Goal: Obtain resource: Obtain resource

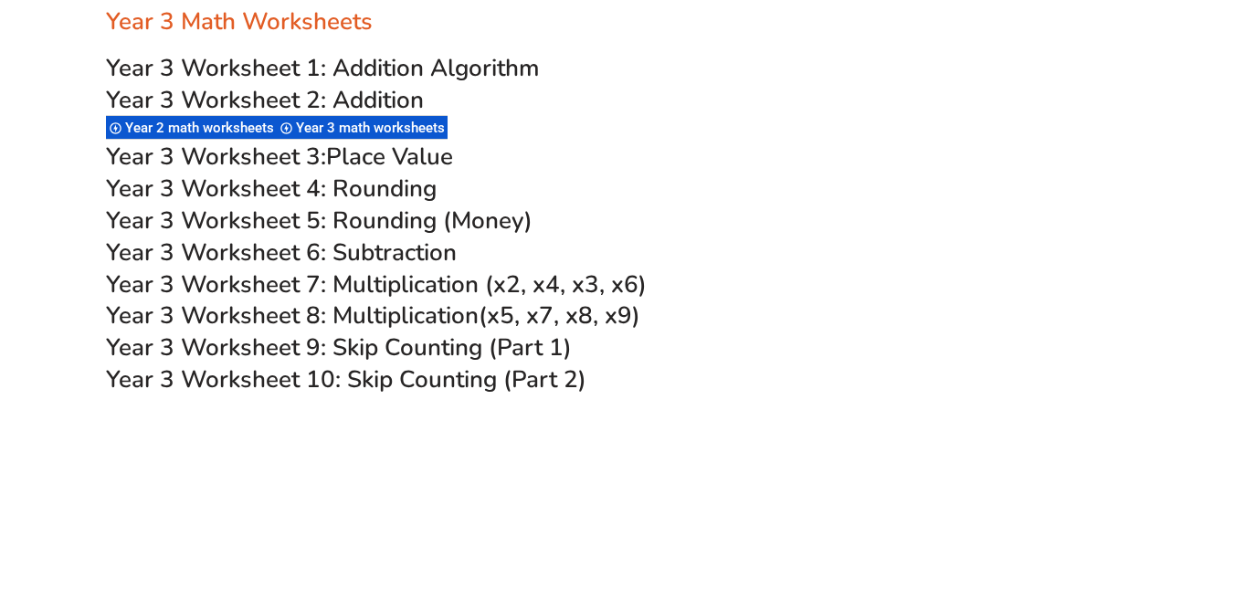
scroll to position [2617, 0]
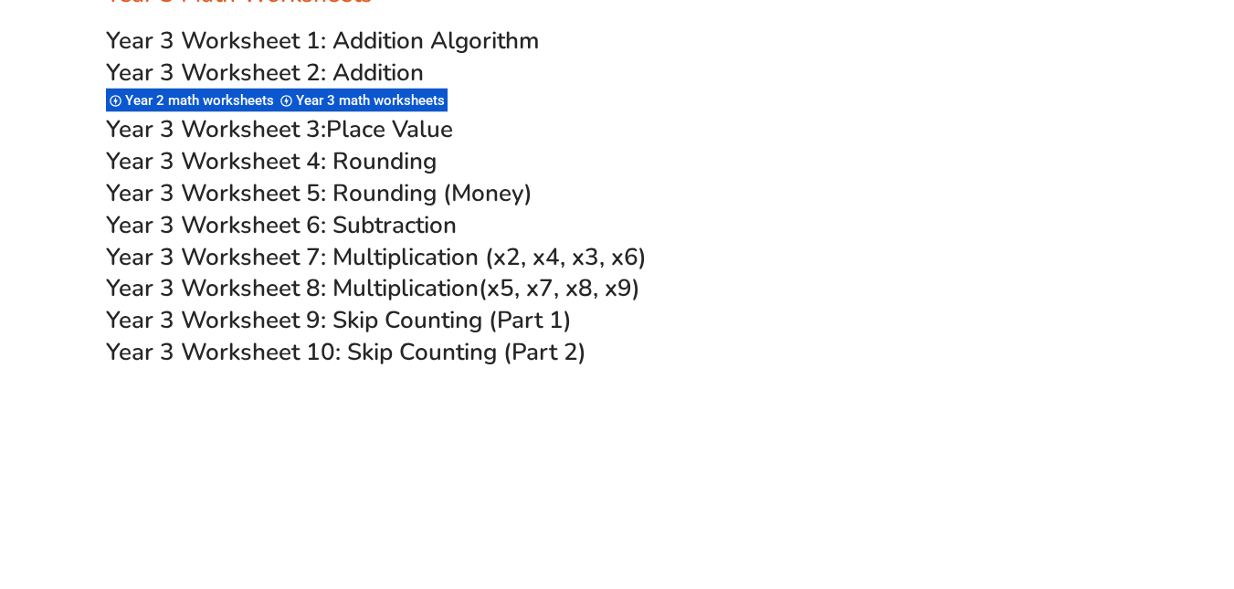
click at [364, 252] on span "Year 3 Worksheet 7: Multiplication (x2, x4, x3, x6)" at bounding box center [376, 257] width 541 height 32
click at [382, 284] on span "Year 3 Worksheet 8: Multiplication" at bounding box center [292, 288] width 373 height 32
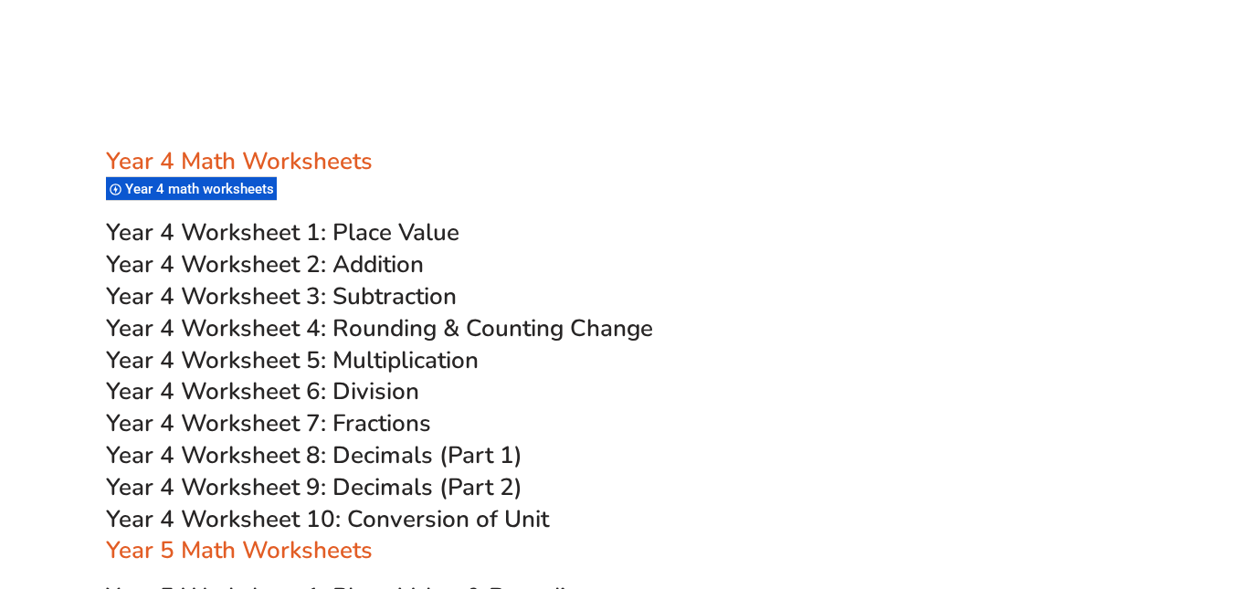
scroll to position [3197, 0]
click at [380, 447] on span "Year 4 Worksheet 8: Decimals (Part 1)" at bounding box center [314, 454] width 416 height 32
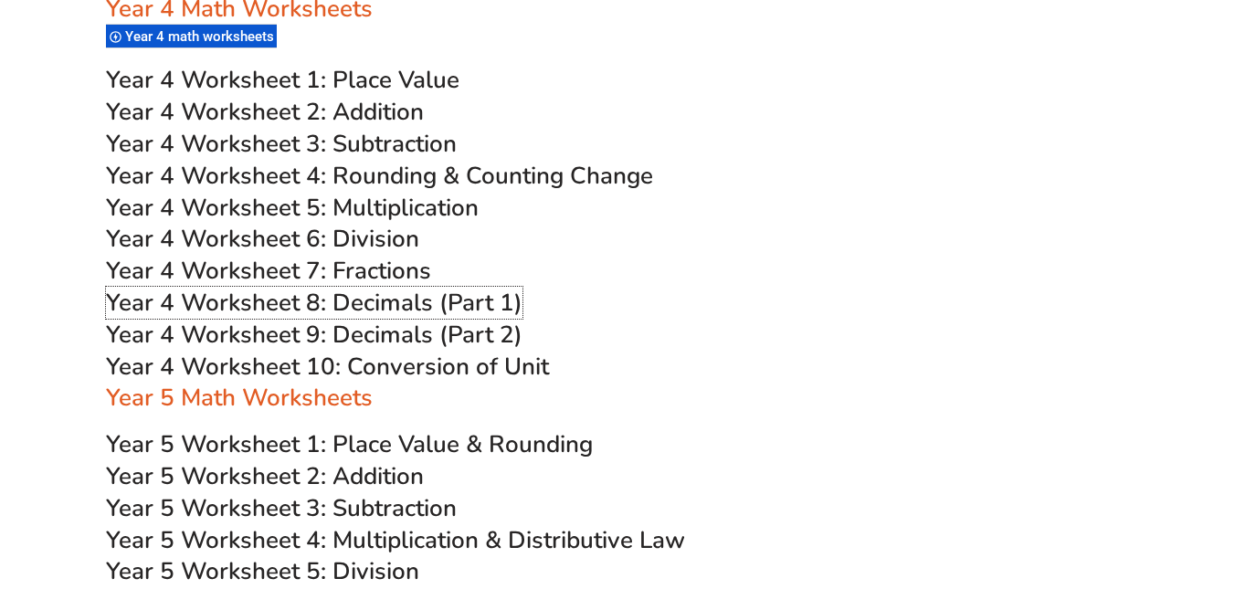
scroll to position [3361, 0]
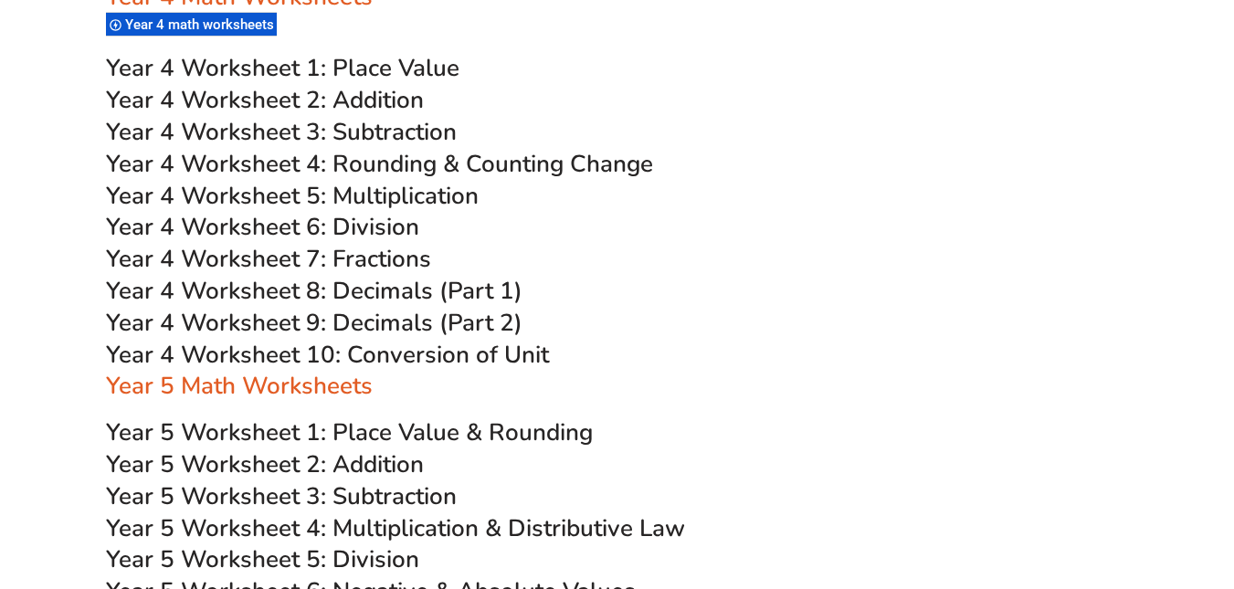
click at [415, 344] on span "Year 4 Worksheet 10: Conversion of Unit" at bounding box center [327, 355] width 443 height 32
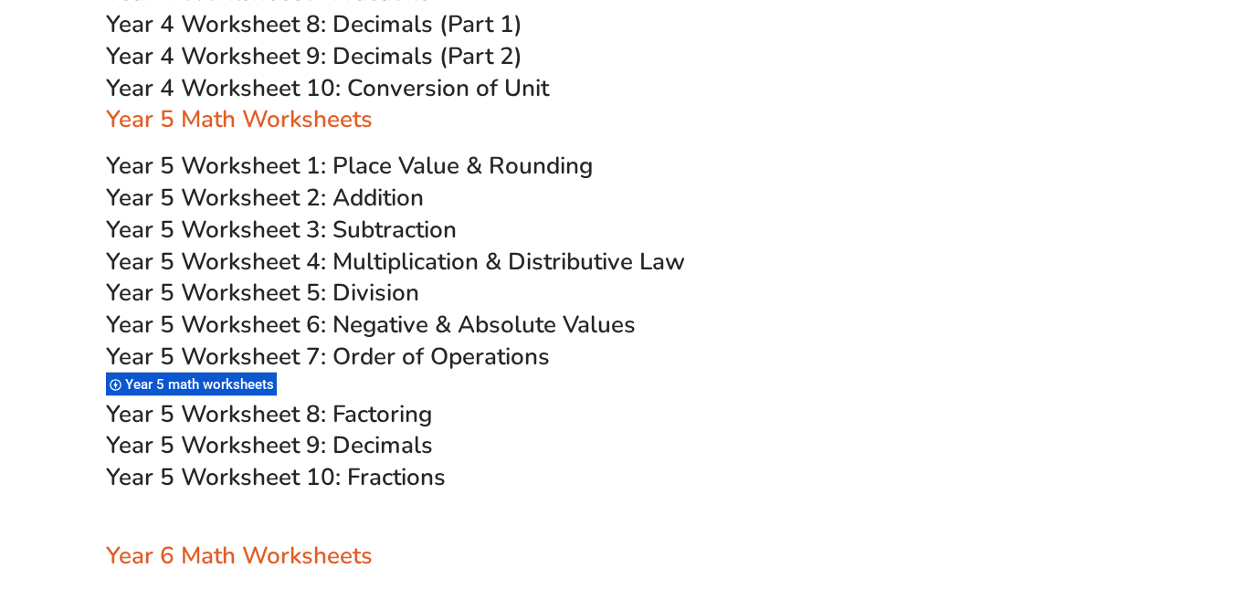
click at [376, 293] on span "Year 5 Worksheet 5: Division" at bounding box center [262, 293] width 313 height 32
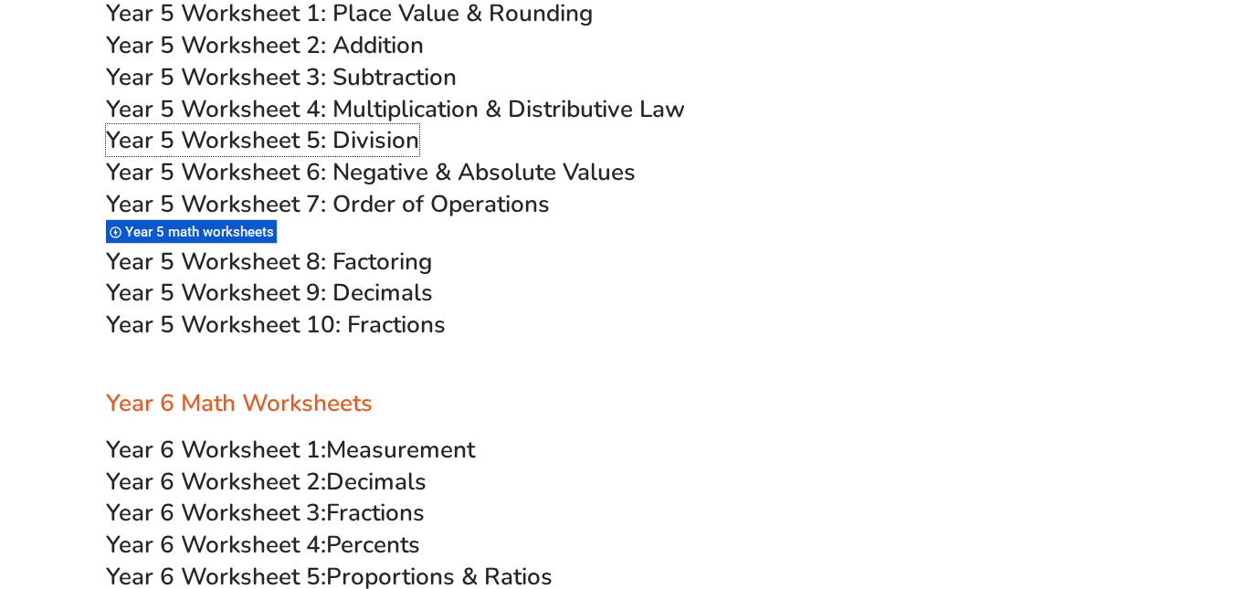
scroll to position [3781, 0]
click at [402, 305] on span "Year 5 Worksheet 9: Decimals" at bounding box center [269, 292] width 327 height 32
click at [483, 205] on span "Year 5 Worksheet 7: Order of Operations" at bounding box center [328, 203] width 444 height 32
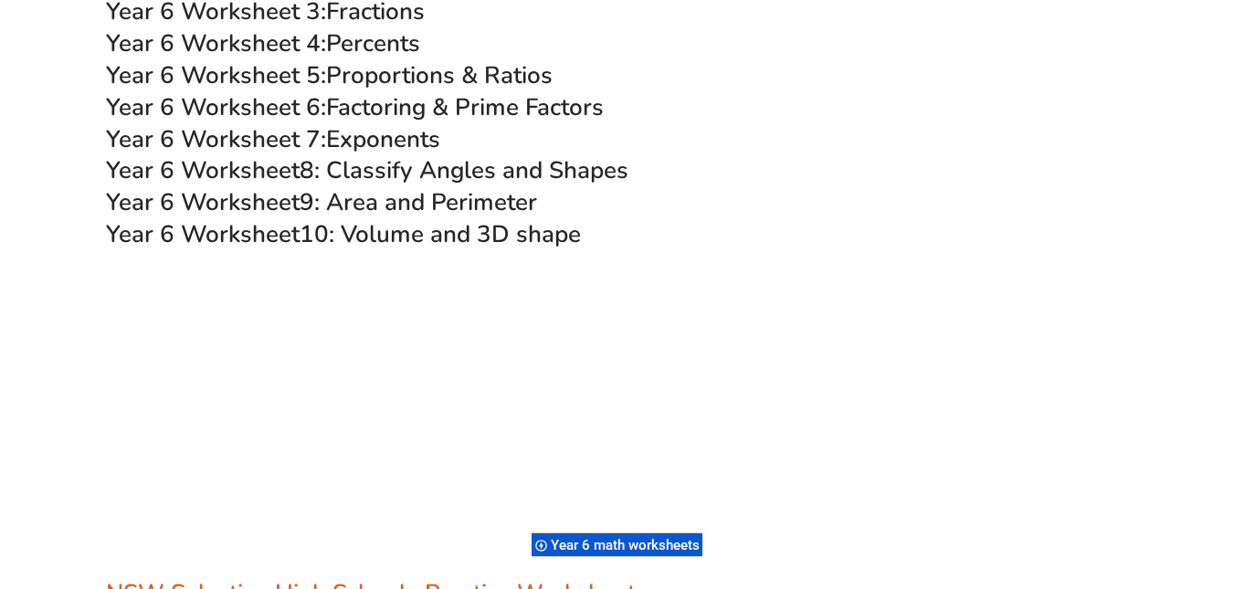
scroll to position [4282, 0]
click at [396, 195] on span "9: Area and Perimeter" at bounding box center [418, 201] width 237 height 32
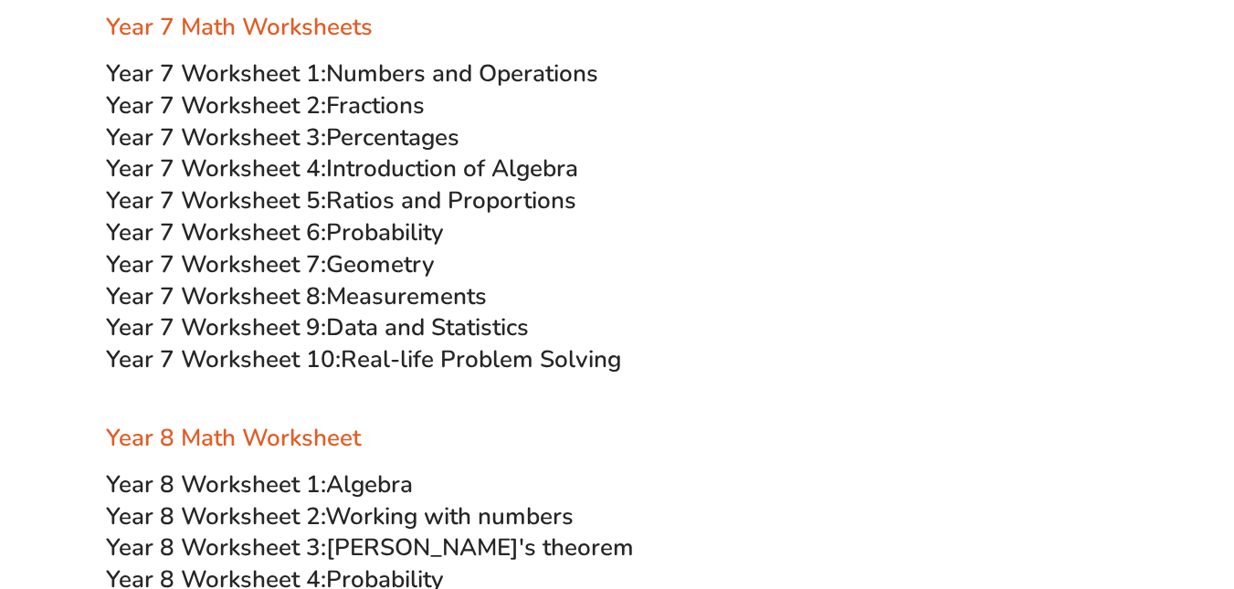
scroll to position [5446, 0]
